Goal: Task Accomplishment & Management: Complete application form

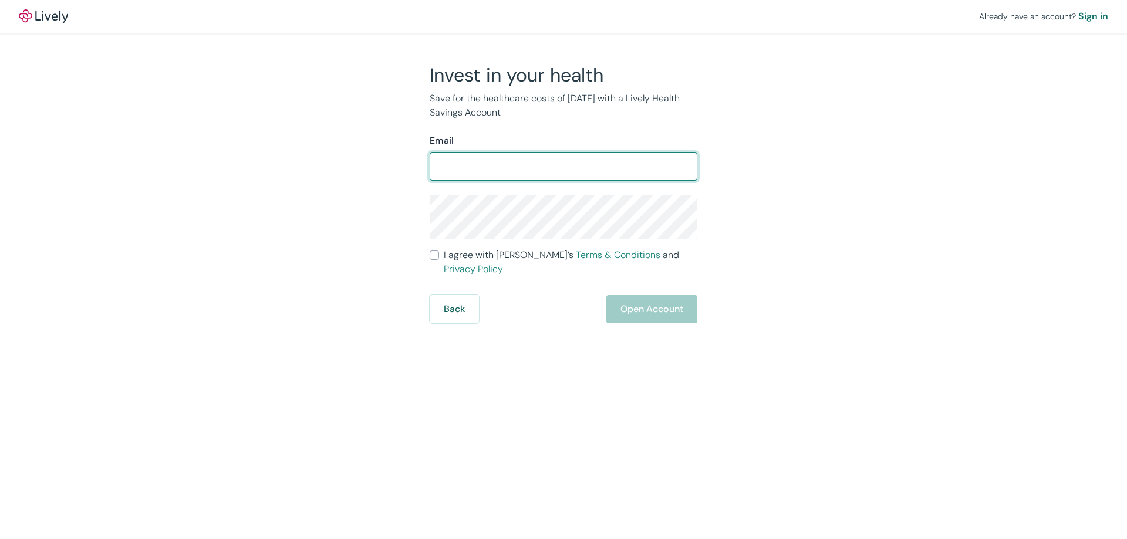
click at [469, 164] on input "Email" at bounding box center [564, 166] width 268 height 23
click at [457, 109] on p "Save for the healthcare costs of [DATE] with a Lively Health Savings Account" at bounding box center [564, 106] width 268 height 28
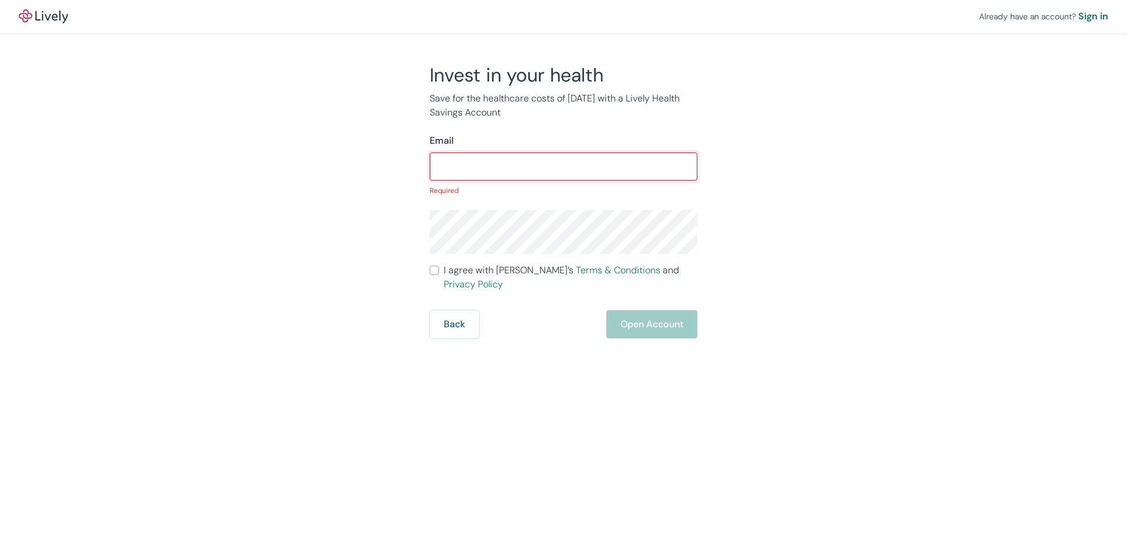
click at [471, 166] on input "Email" at bounding box center [564, 166] width 268 height 23
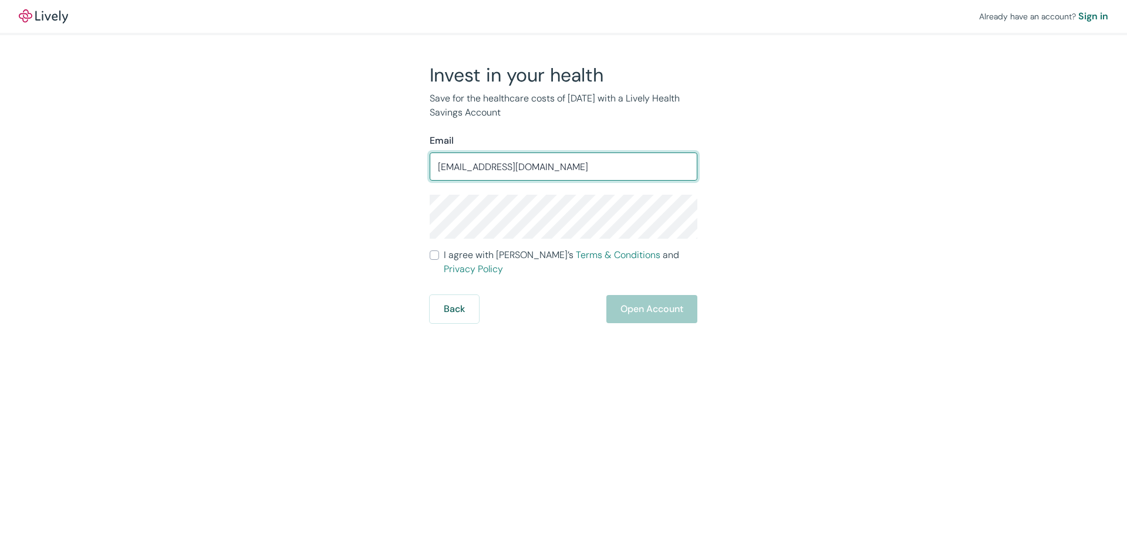
type input "[EMAIL_ADDRESS][DOMAIN_NAME]"
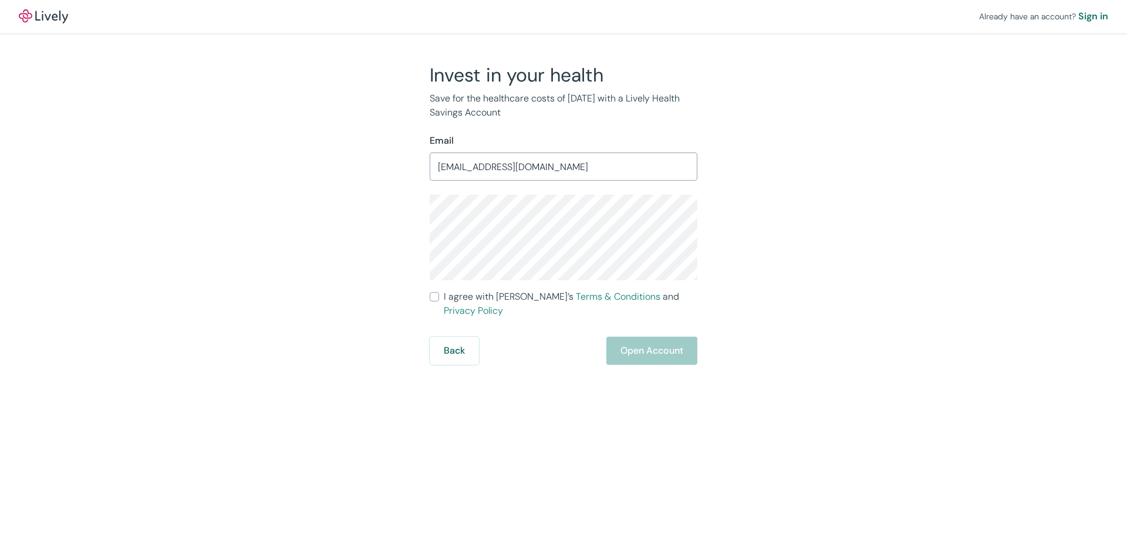
click at [435, 298] on input "I agree with Lively’s Terms & Conditions and Privacy Policy" at bounding box center [434, 296] width 9 height 9
checkbox input "true"
click at [628, 337] on button "Open Account" at bounding box center [651, 351] width 91 height 28
